Goal: Task Accomplishment & Management: Use online tool/utility

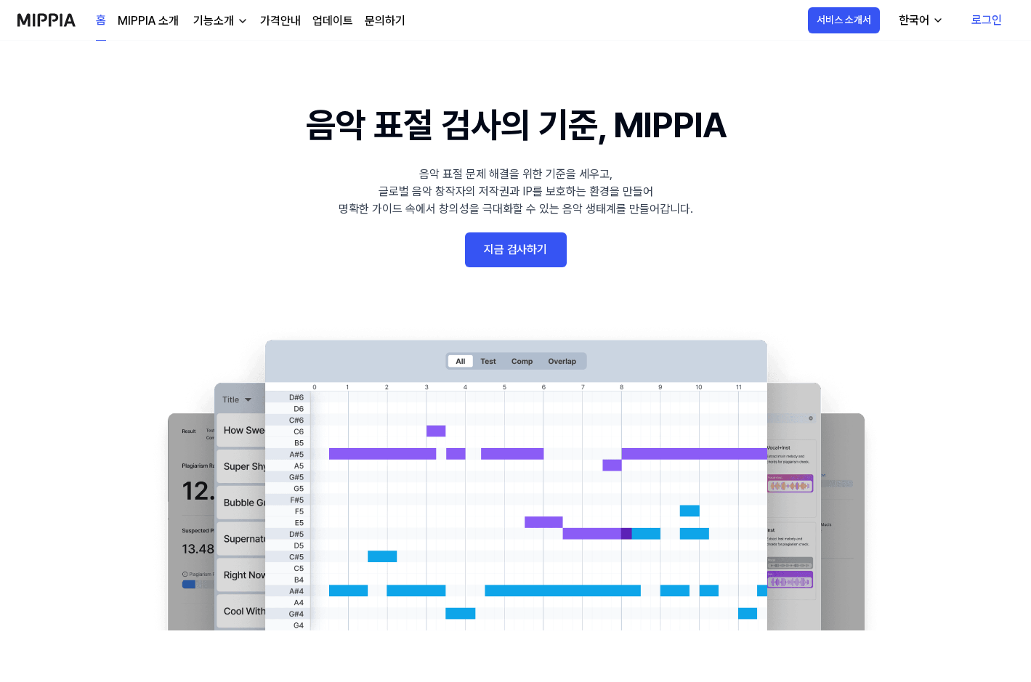
click at [503, 251] on link "지금 검사하기" at bounding box center [516, 249] width 102 height 35
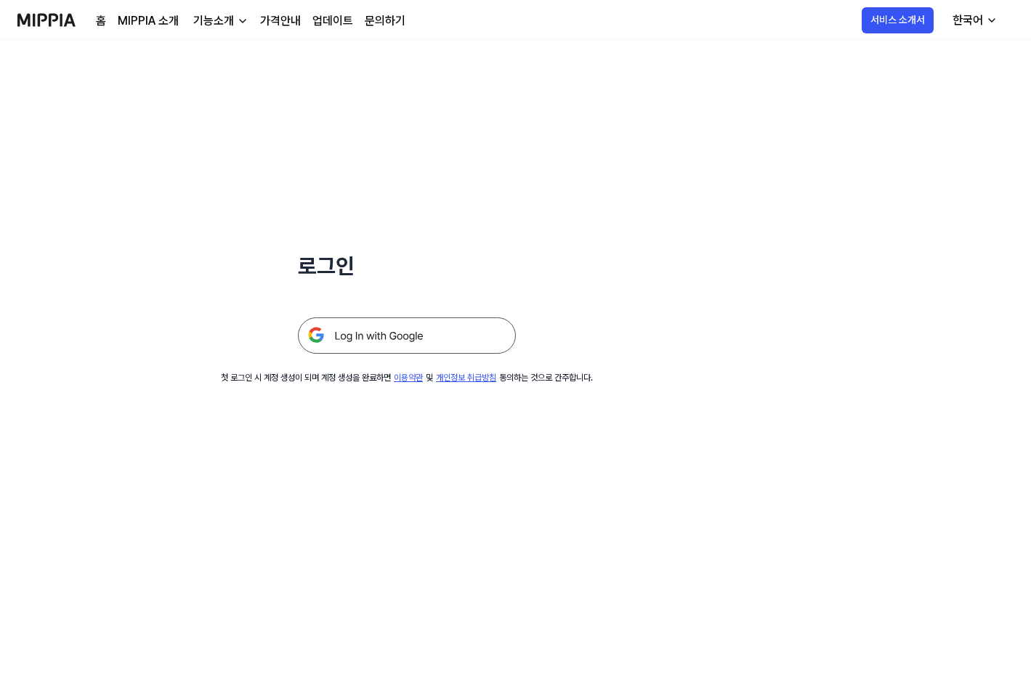
click at [419, 342] on img at bounding box center [407, 335] width 218 height 36
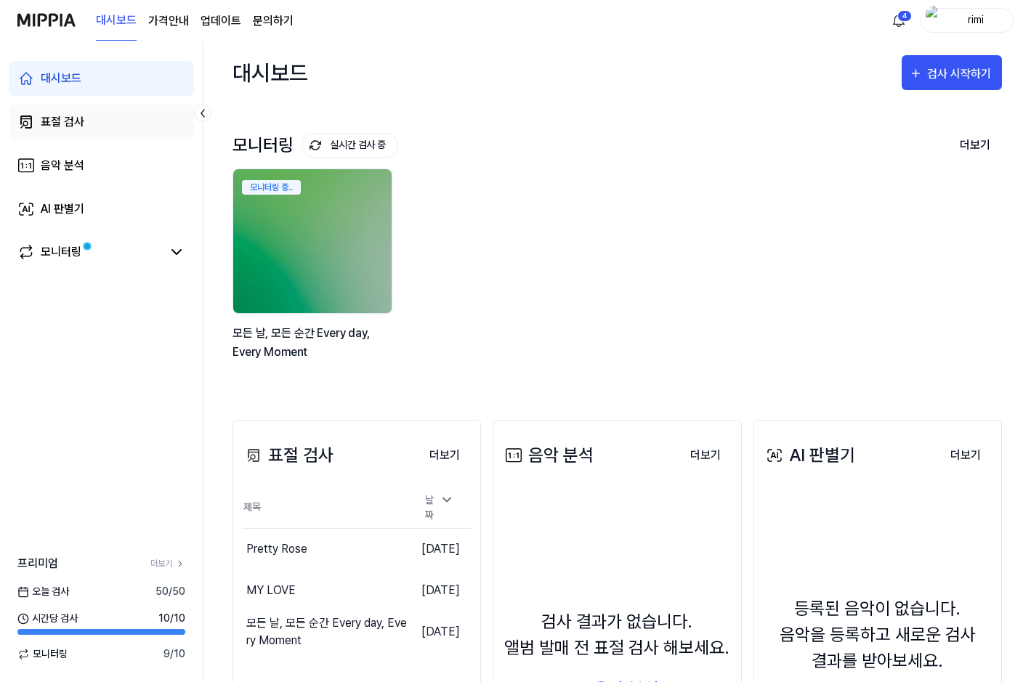
click at [86, 121] on link "표절 검사" at bounding box center [101, 122] width 185 height 35
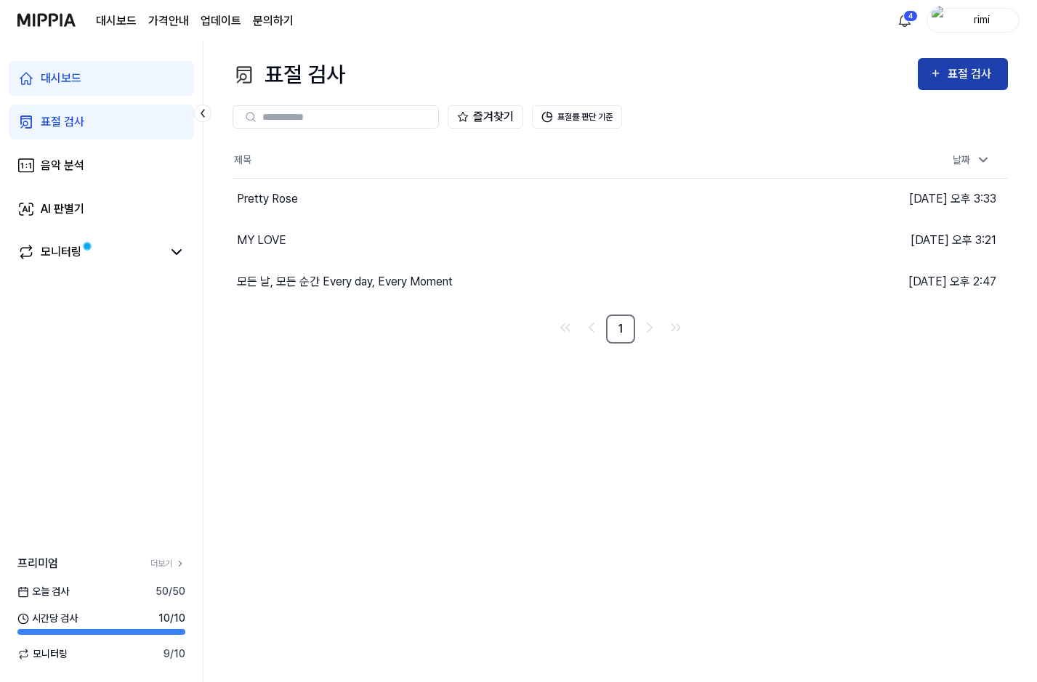
click at [945, 70] on div "표절 검사" at bounding box center [962, 74] width 67 height 19
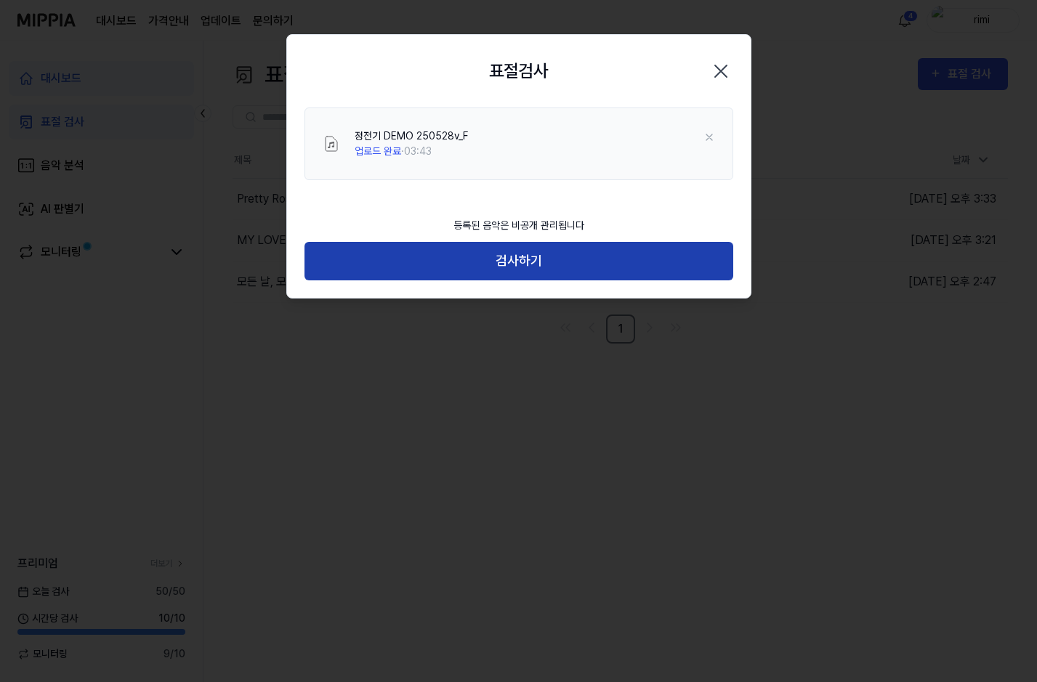
click at [496, 266] on button "검사하기" at bounding box center [518, 261] width 429 height 39
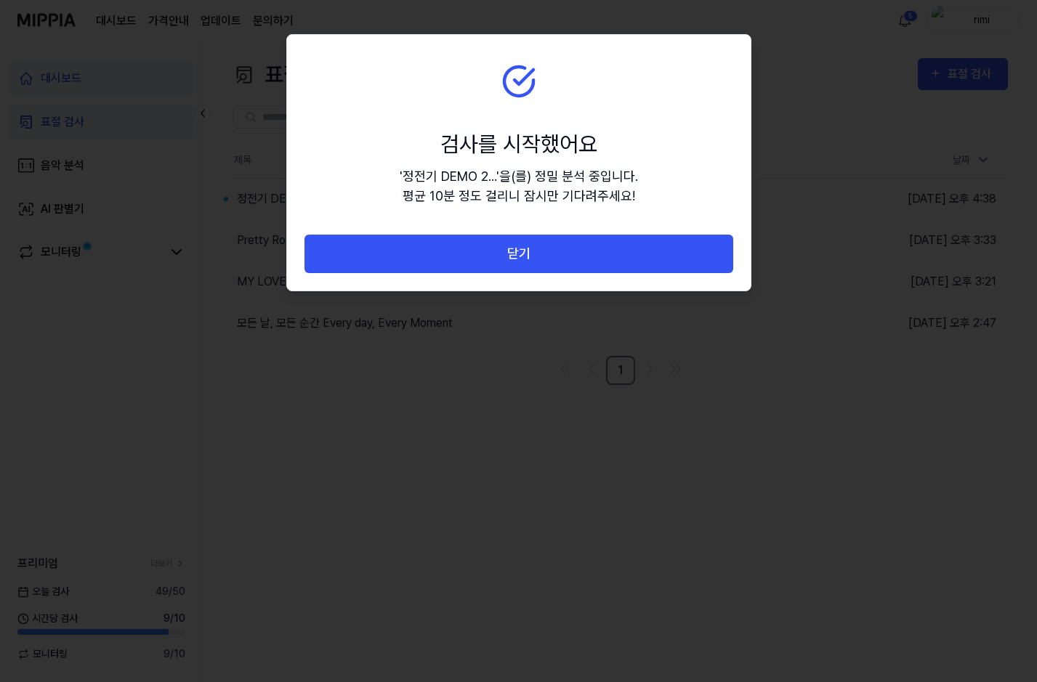
click at [692, 412] on div at bounding box center [518, 341] width 1037 height 682
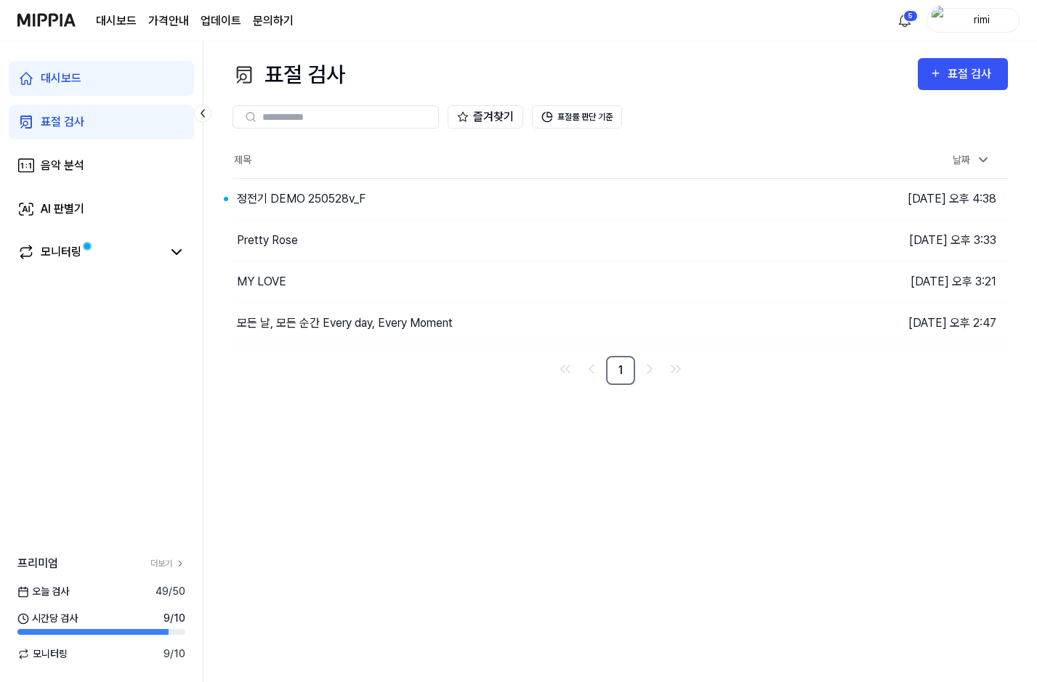
click at [860, 489] on div "표절 검사 표절 검사 표절 검사 음악 분석 AI 판별기 즐겨찾기 표절률 판단 기준 제목 날짜 정전기 DEMO 250528v_F 이동하기 [DA…" at bounding box center [619, 362] width 833 height 642
click at [511, 193] on div "정전기 DEMO 250528v_F" at bounding box center [461, 199] width 458 height 41
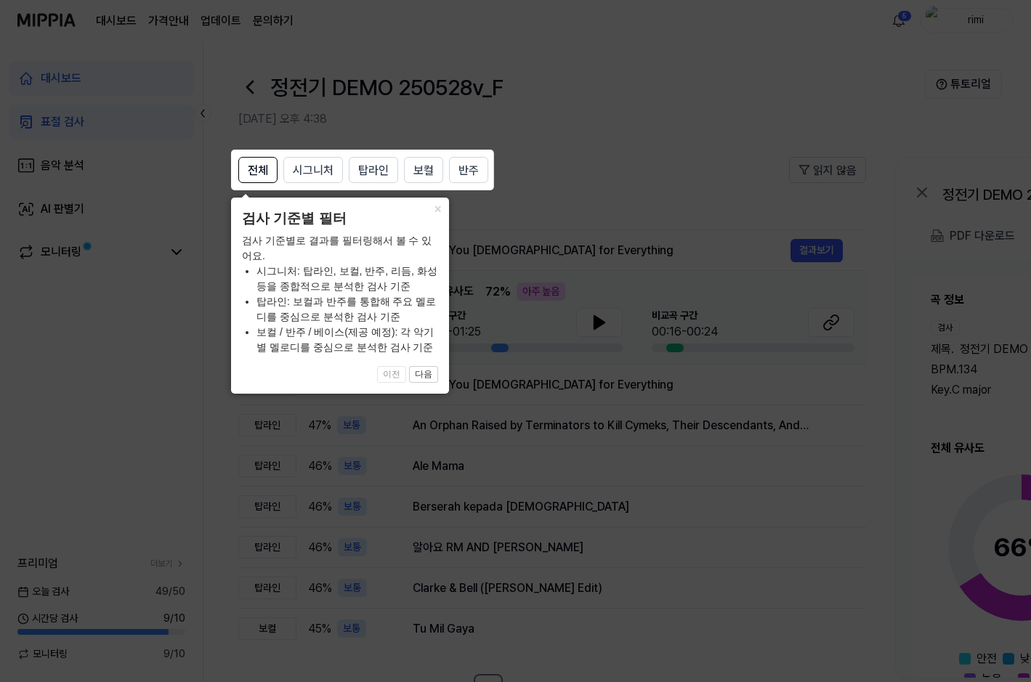
click at [695, 141] on icon at bounding box center [518, 341] width 1037 height 682
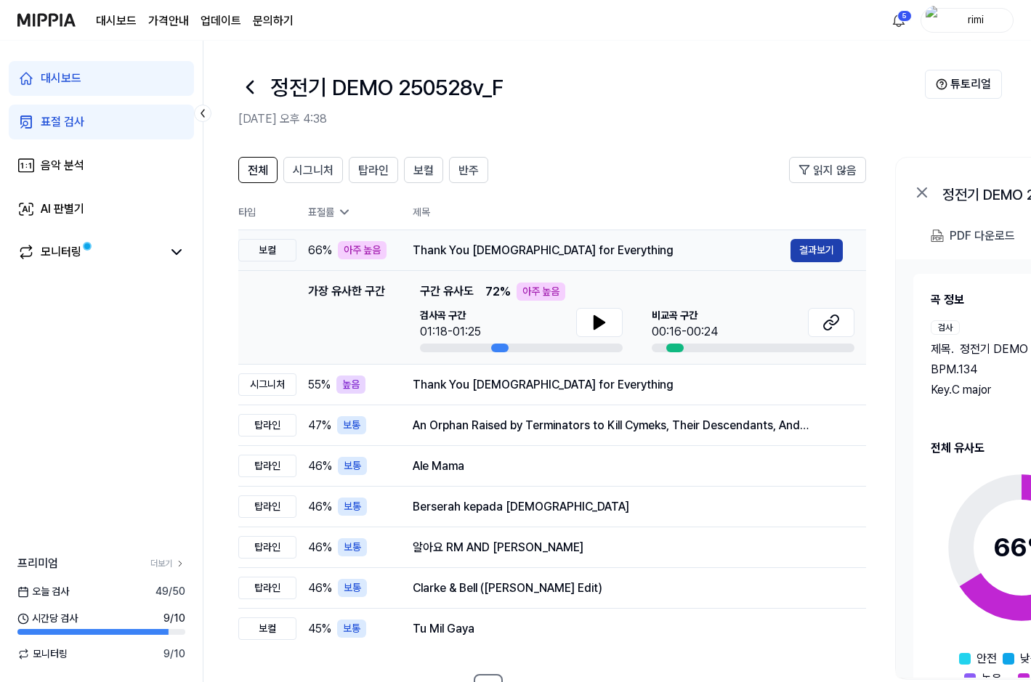
click at [811, 252] on button "결과보기" at bounding box center [816, 250] width 52 height 23
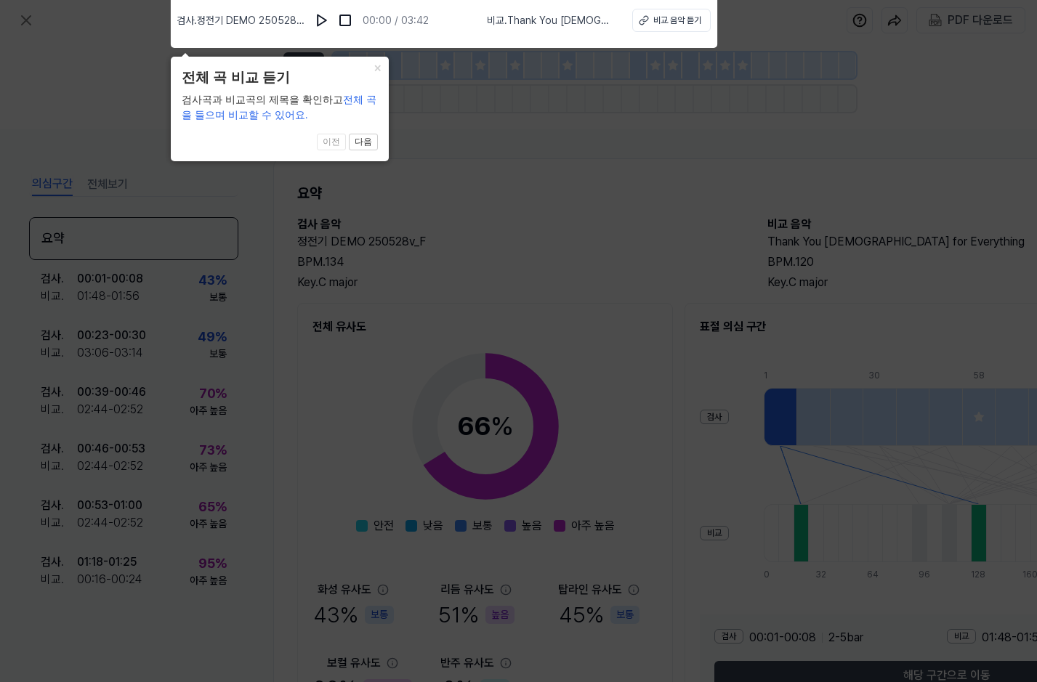
click at [669, 253] on icon at bounding box center [518, 337] width 1037 height 689
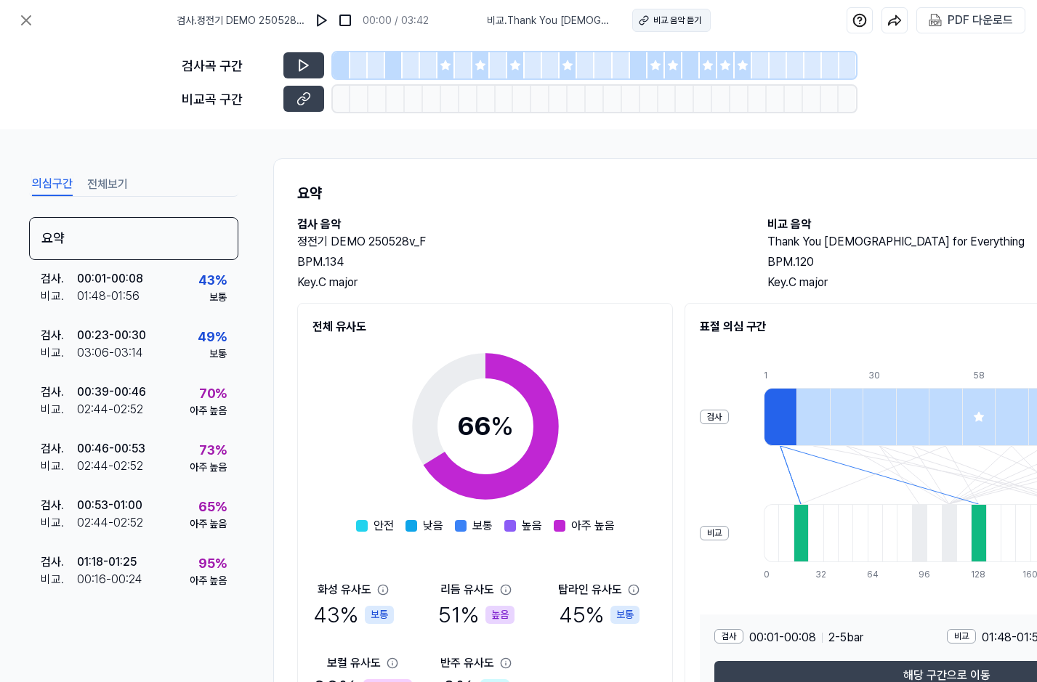
click at [681, 21] on div "비교 음악 듣기" at bounding box center [677, 20] width 48 height 13
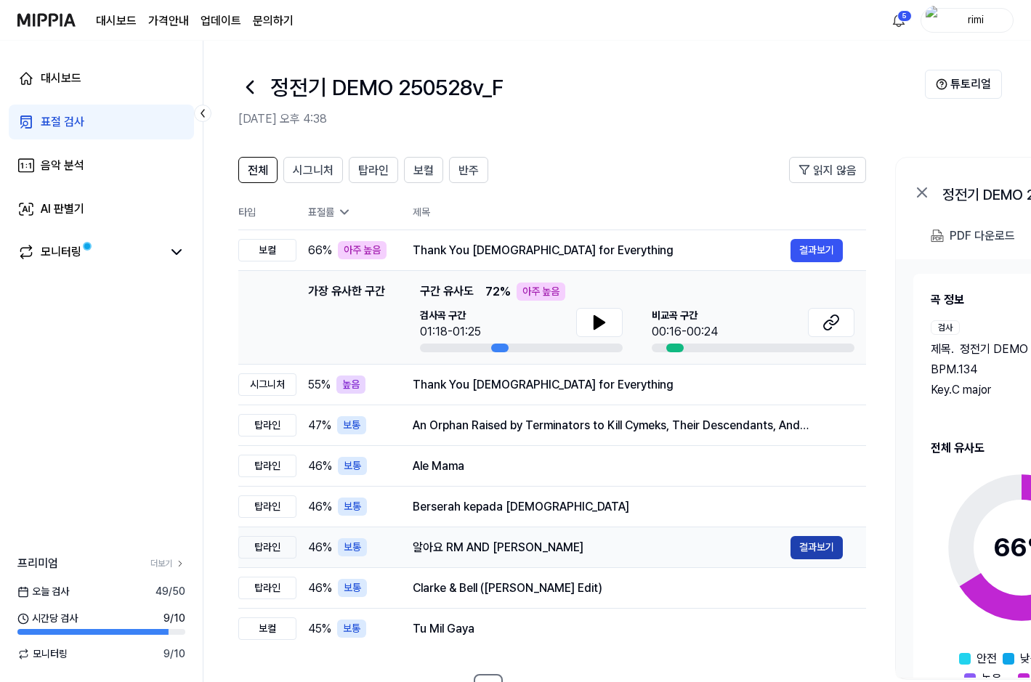
click at [805, 551] on button "결과보기" at bounding box center [816, 547] width 52 height 23
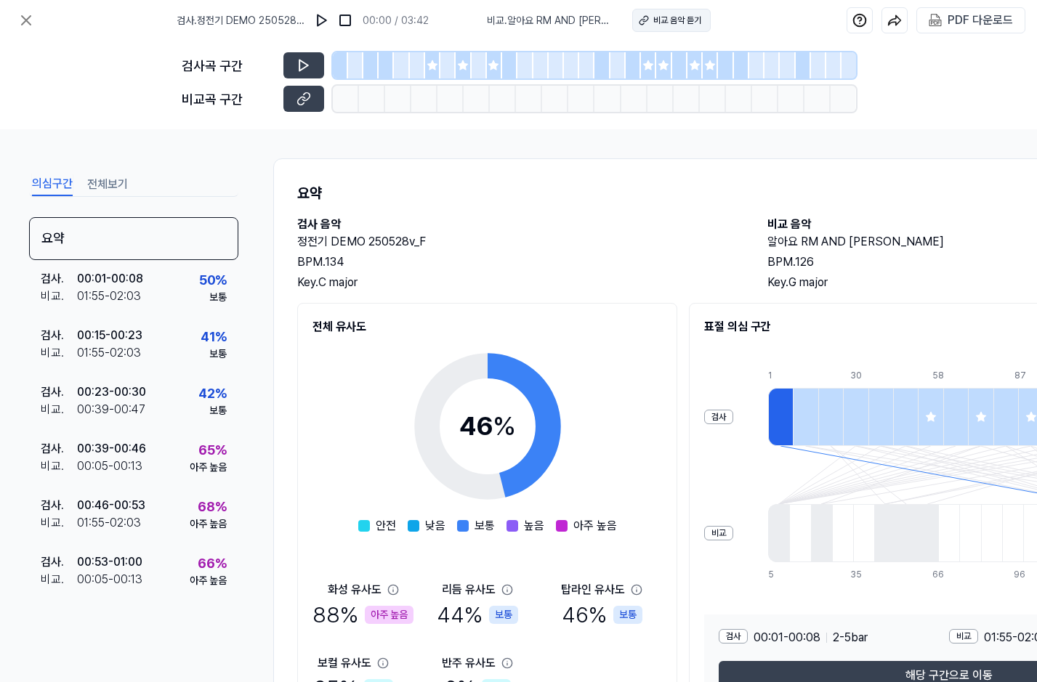
click at [653, 19] on div "비교 음악 듣기" at bounding box center [677, 20] width 48 height 13
click at [430, 68] on icon at bounding box center [431, 64] width 9 height 9
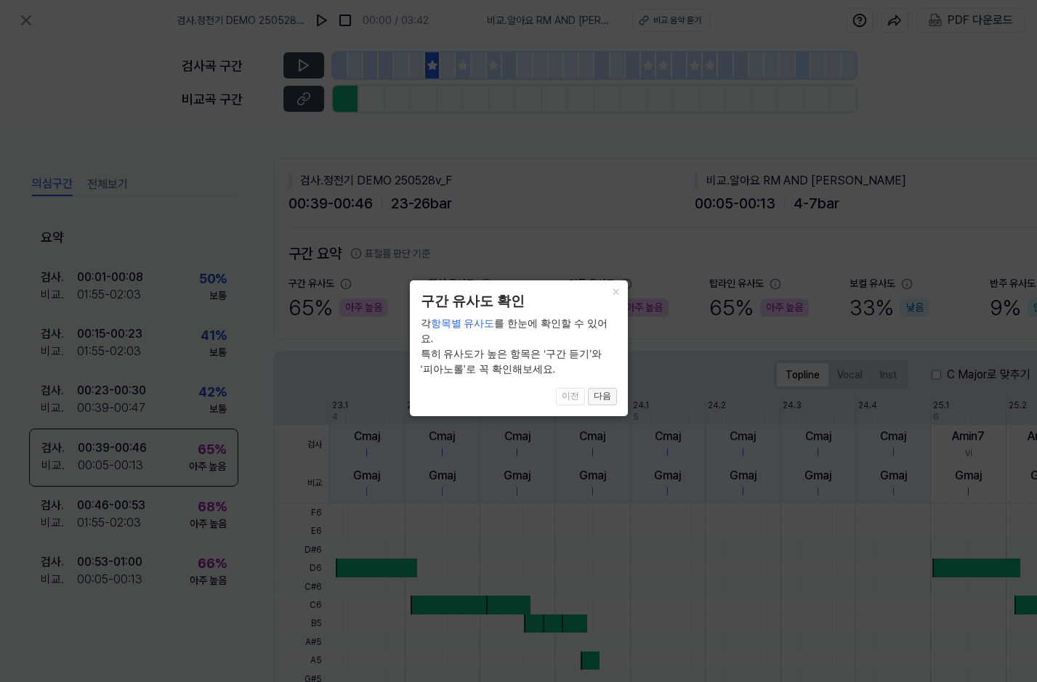
click at [600, 388] on button "다음" at bounding box center [602, 396] width 29 height 17
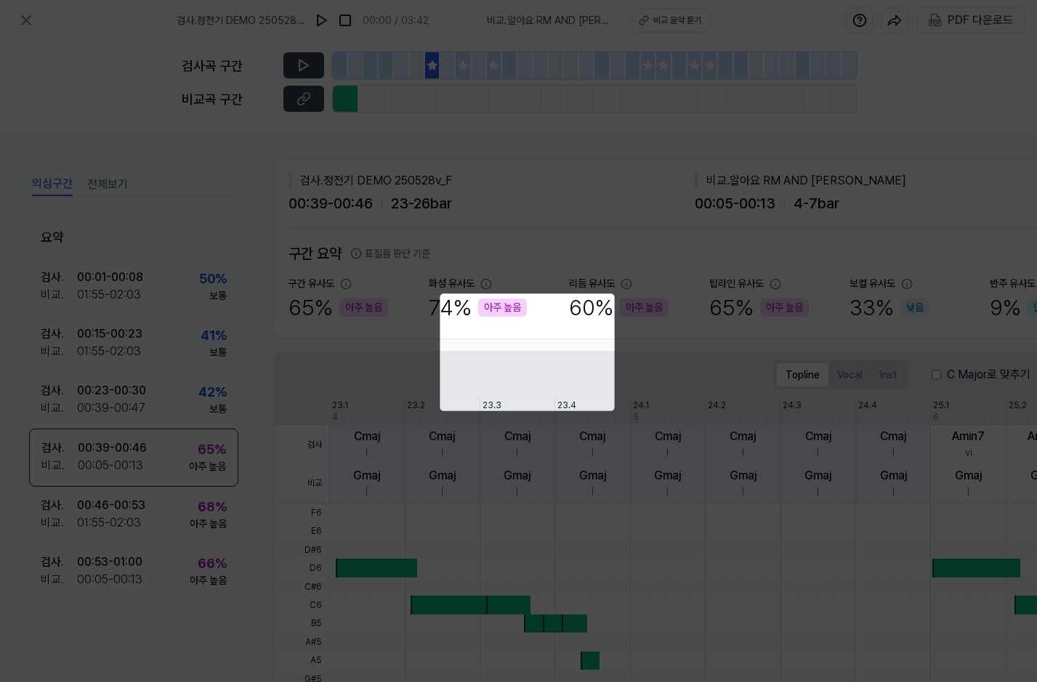
scroll to position [228, 143]
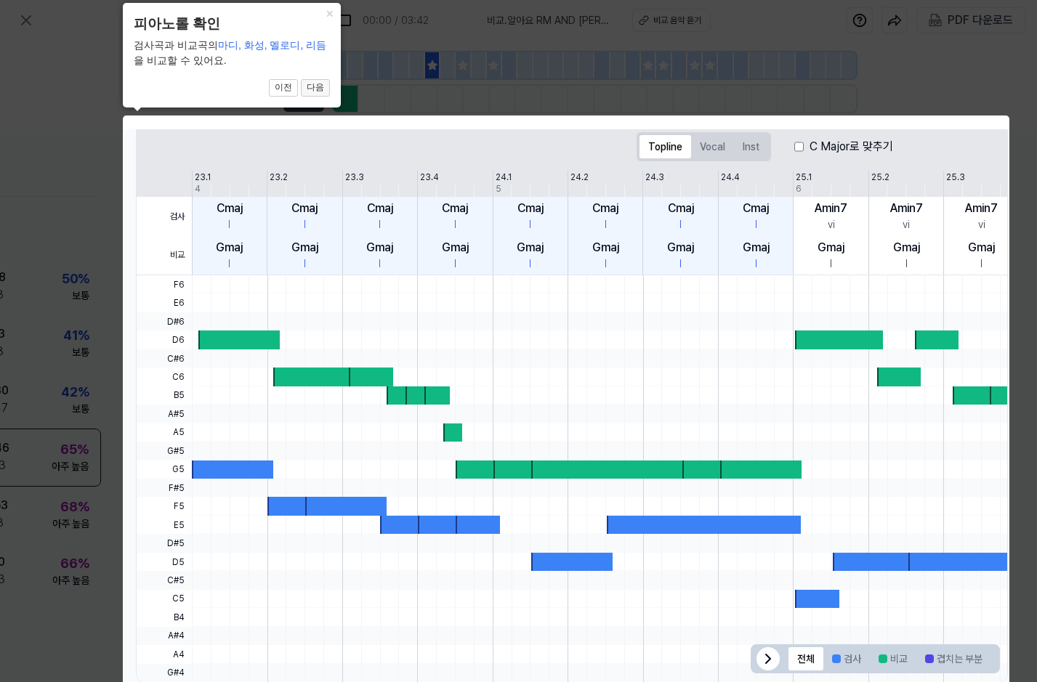
click at [316, 89] on button "다음" at bounding box center [315, 87] width 29 height 17
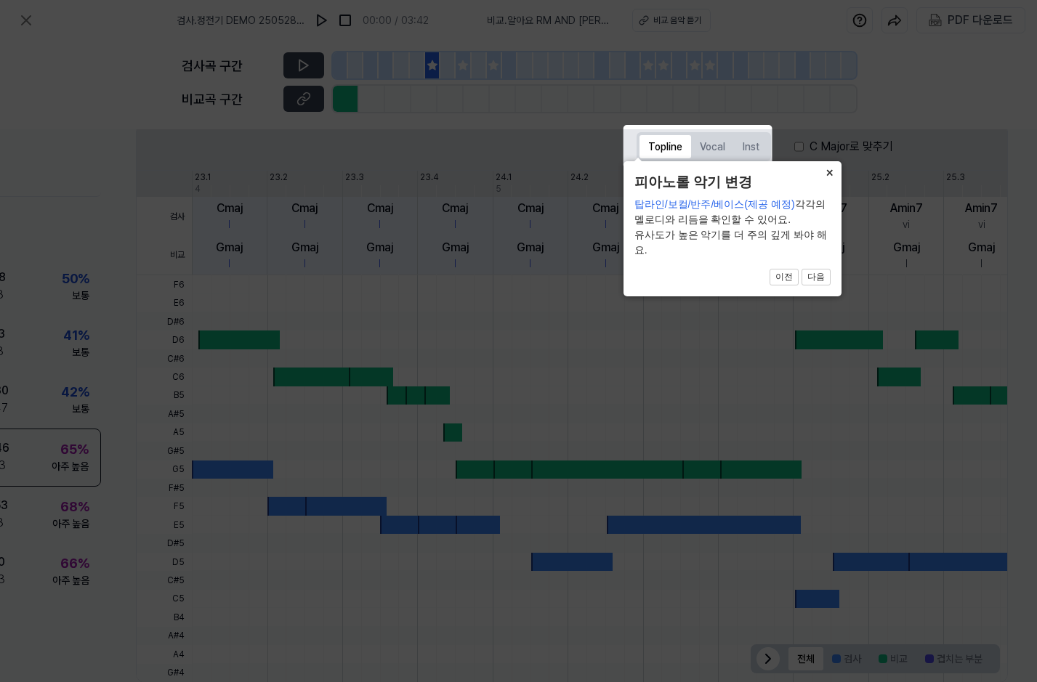
click at [827, 182] on button "×" at bounding box center [829, 171] width 23 height 20
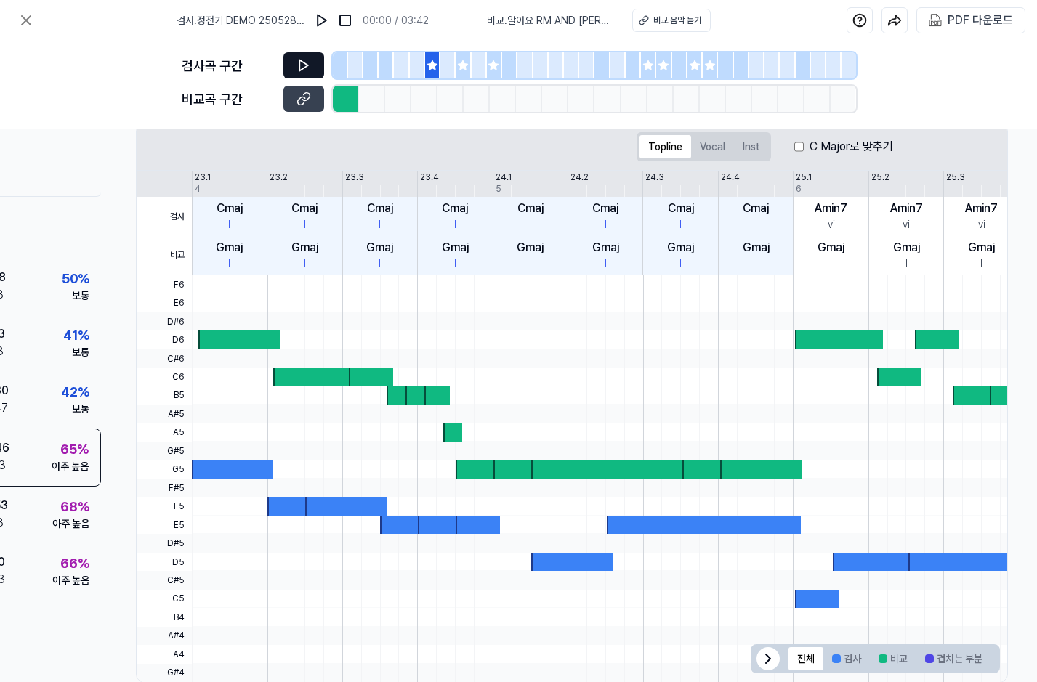
click at [302, 57] on button at bounding box center [303, 65] width 41 height 26
click at [429, 104] on div at bounding box center [424, 99] width 26 height 26
click at [298, 100] on icon at bounding box center [300, 101] width 7 height 8
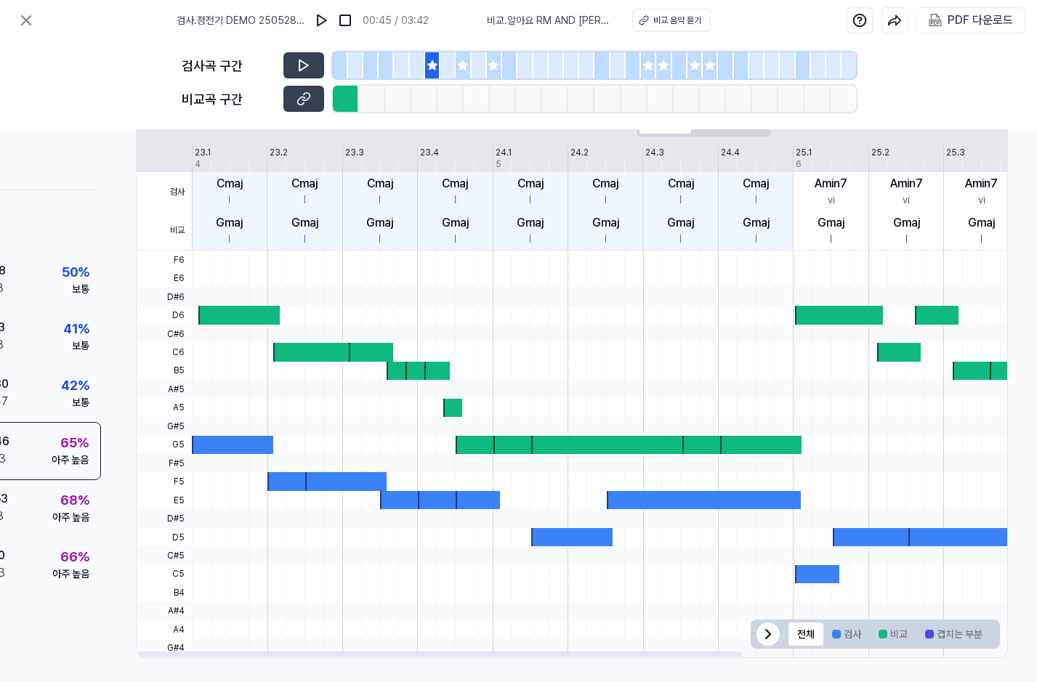
scroll to position [264, 143]
